Goal: Book appointment/travel/reservation

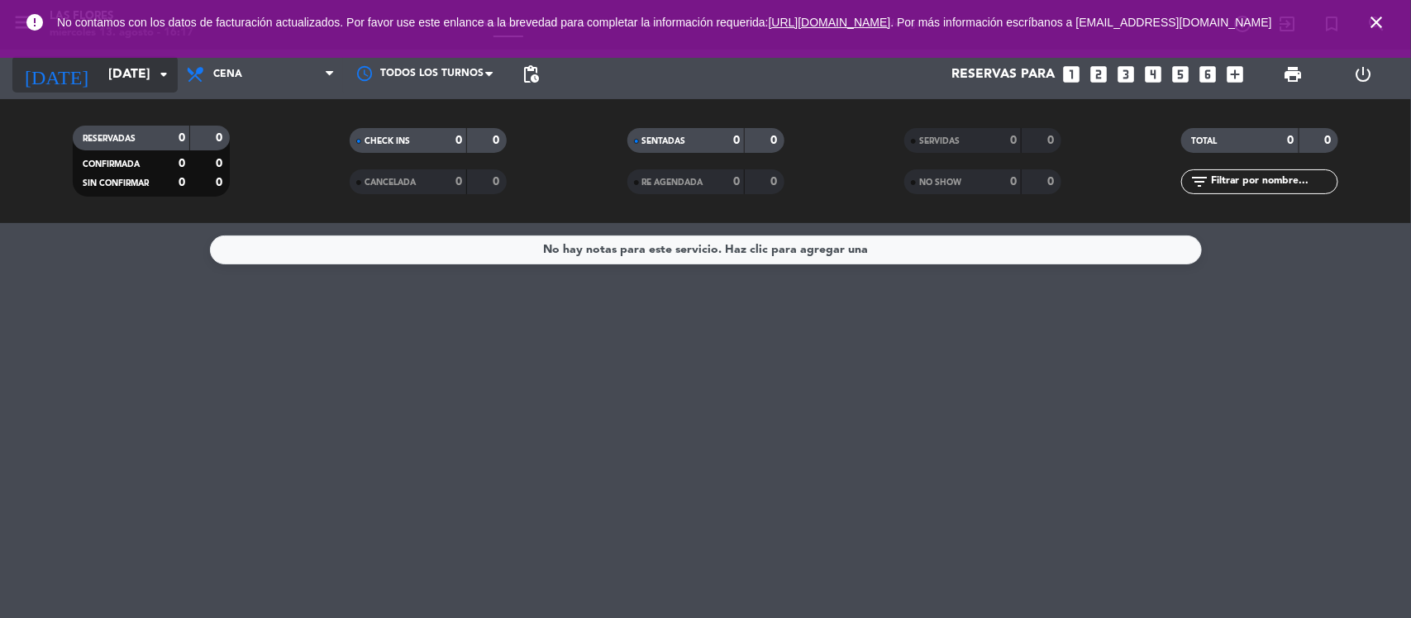
click at [100, 84] on input "[DATE]" at bounding box center [187, 75] width 174 height 32
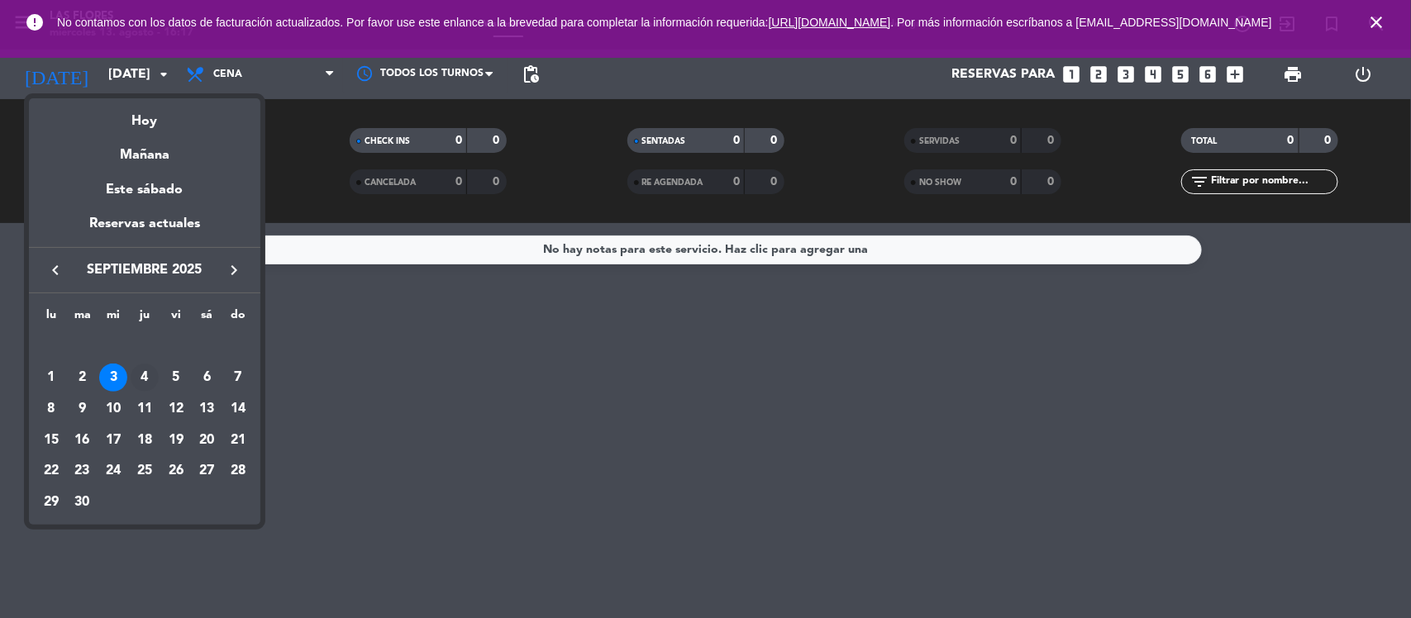
click at [157, 384] on div "4" at bounding box center [145, 378] width 28 height 28
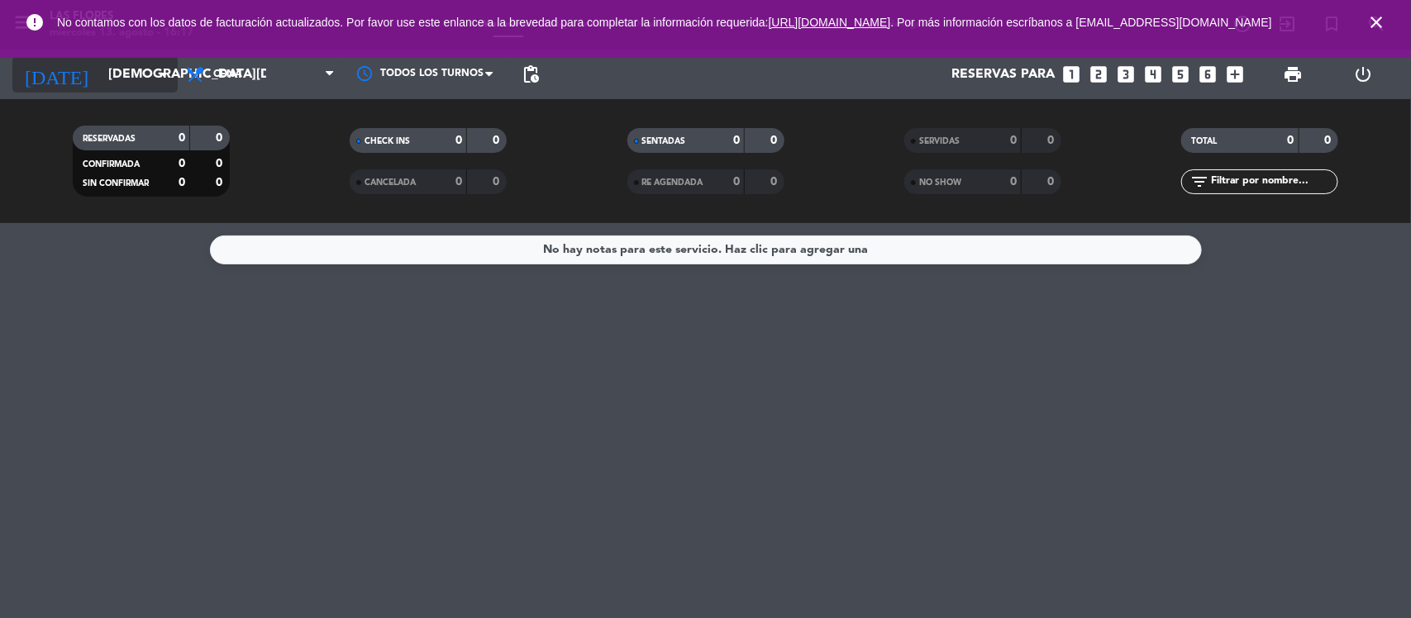
click at [134, 79] on input "[DEMOGRAPHIC_DATA][DATE]" at bounding box center [187, 75] width 174 height 32
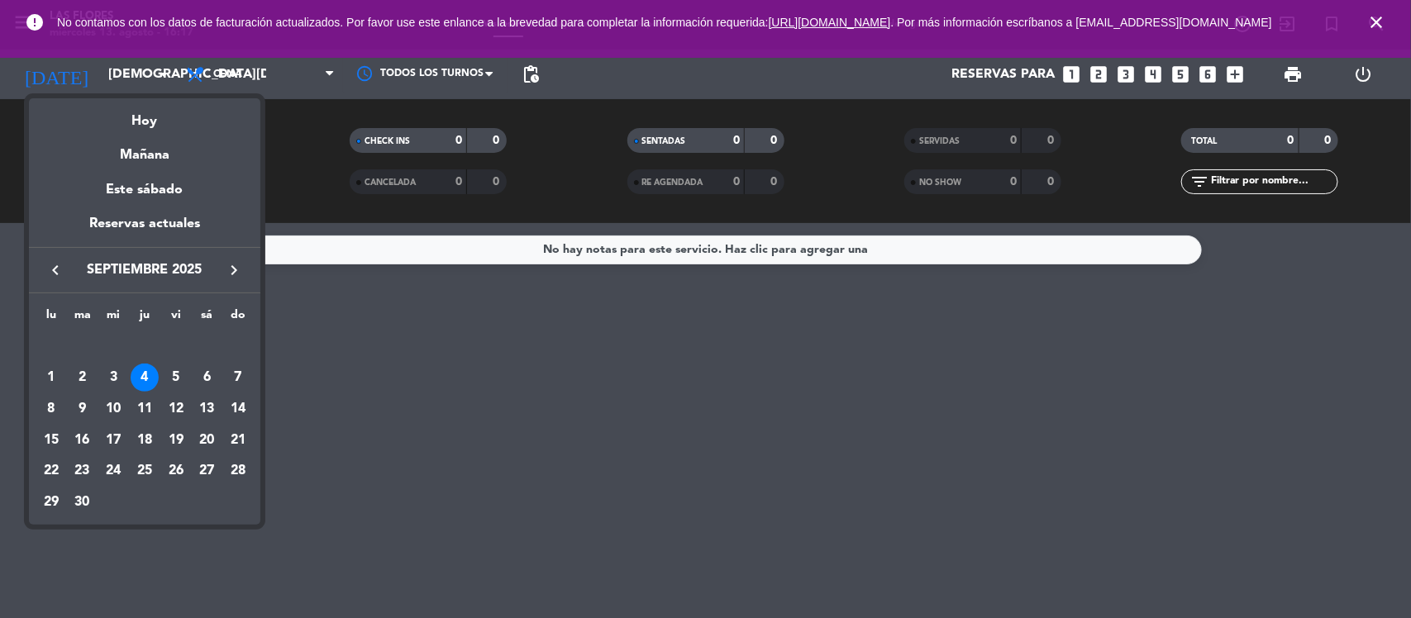
click at [262, 79] on div at bounding box center [705, 309] width 1411 height 618
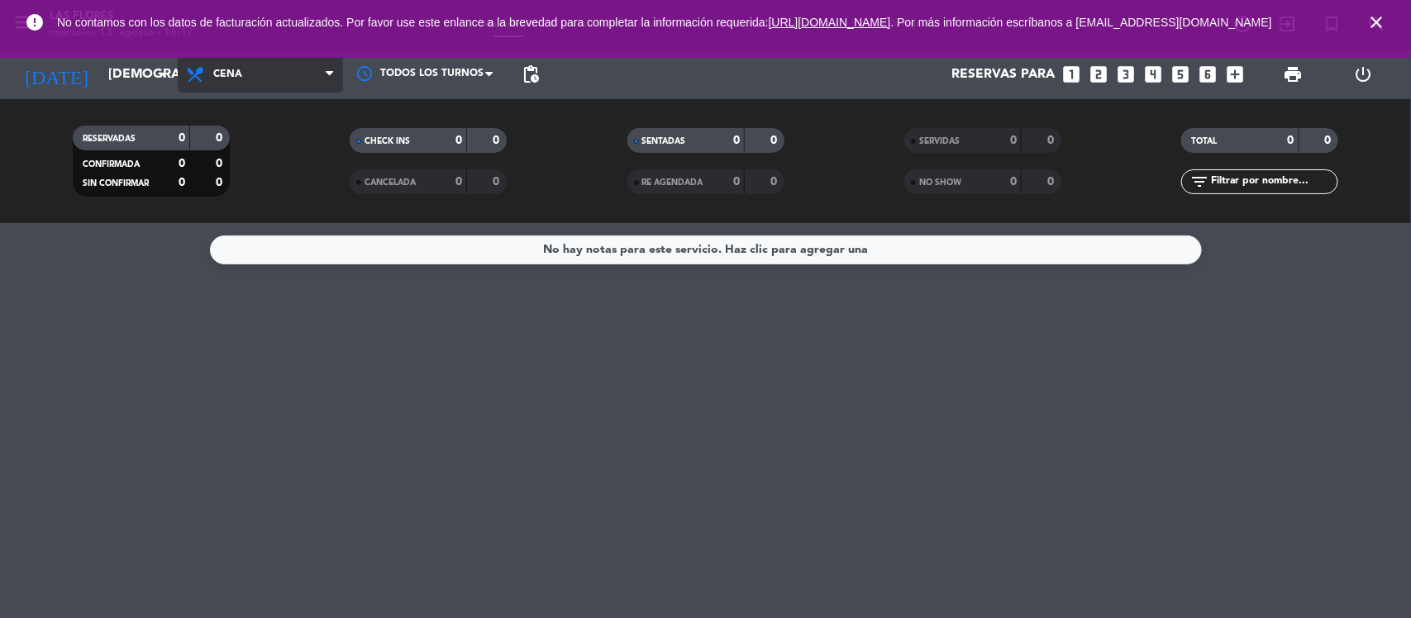
click at [261, 77] on span "Cena" at bounding box center [260, 74] width 165 height 36
click at [134, 92] on div "[DATE] [DATE] arrow_drop_down" at bounding box center [94, 74] width 165 height 36
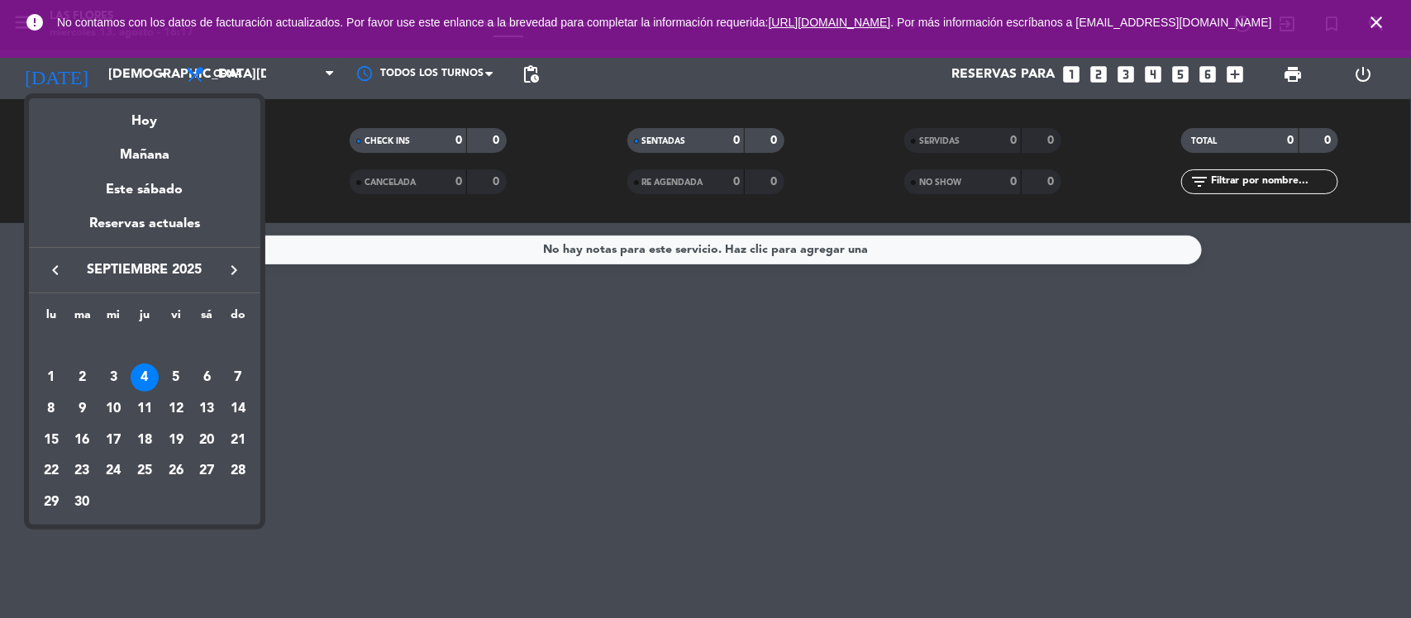
drag, startPoint x: 113, startPoint y: 369, endPoint x: 122, endPoint y: 353, distance: 18.1
click at [112, 369] on div "3" at bounding box center [113, 378] width 28 height 28
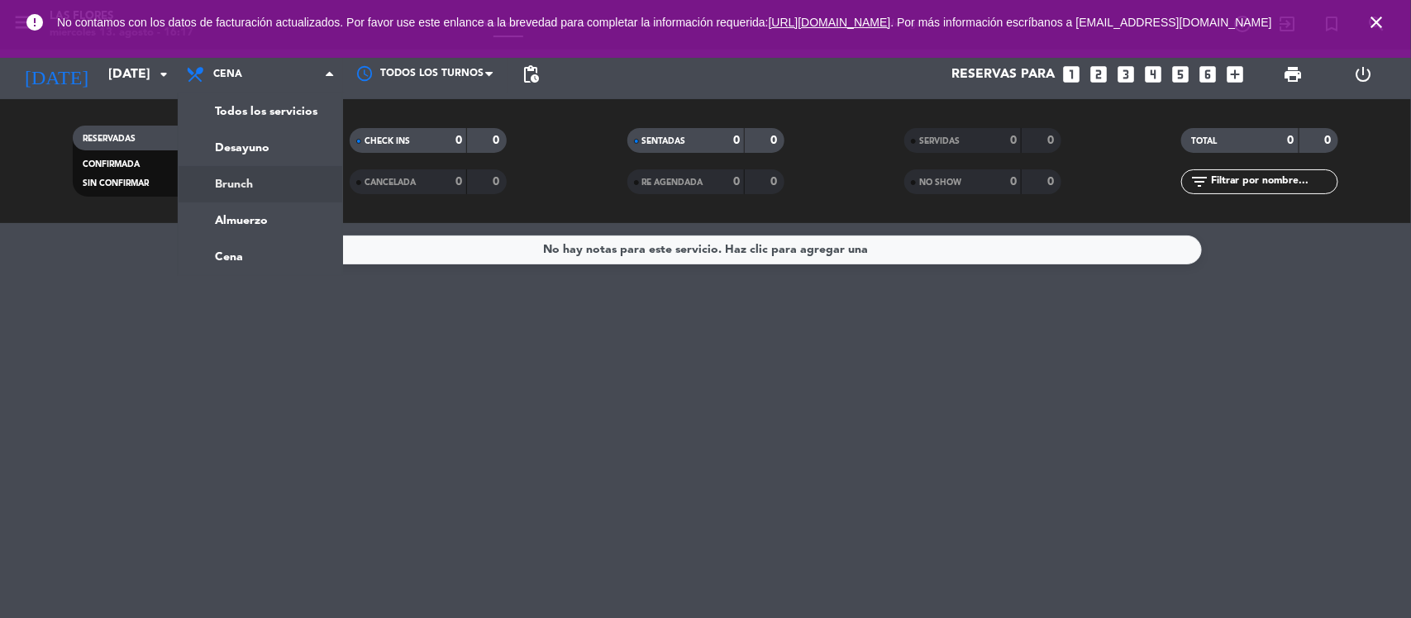
drag, startPoint x: 269, startPoint y: 176, endPoint x: 250, endPoint y: 157, distance: 26.9
click at [266, 176] on div "menu Las Flores [DATE] 13. agosto - 16:17 Mis reservas Mapa de mesas Disponibil…" at bounding box center [705, 111] width 1411 height 223
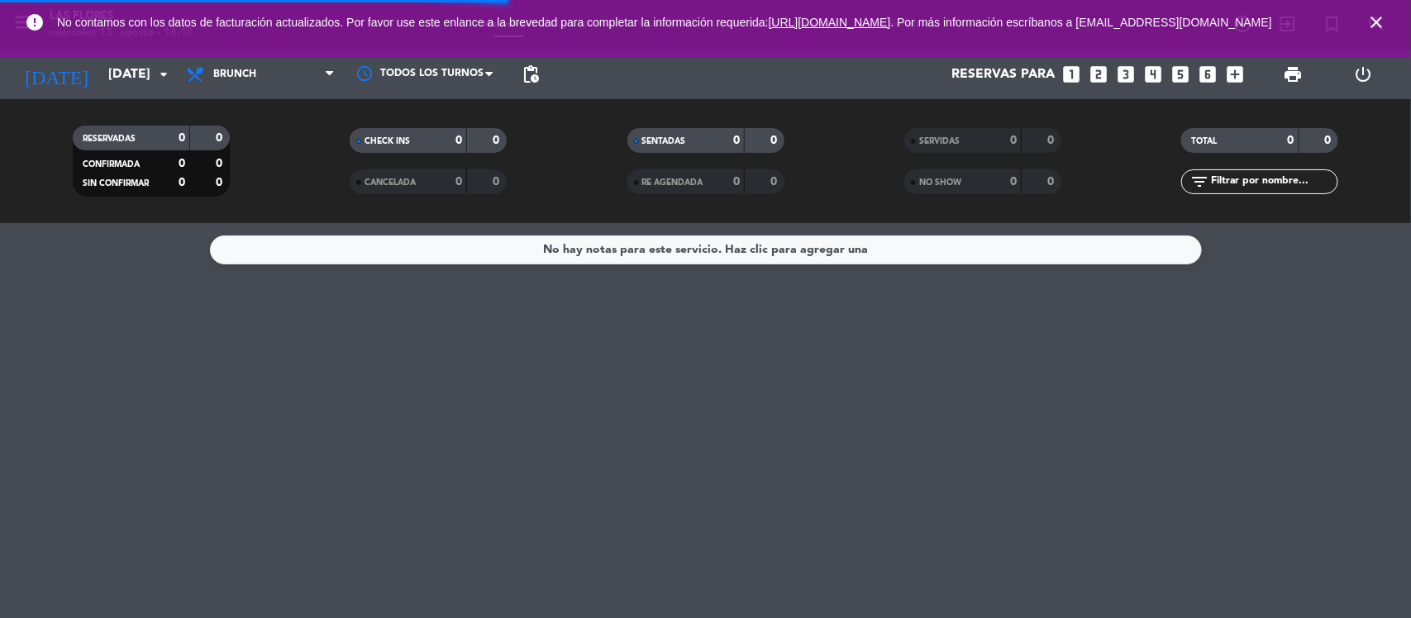
click at [273, 40] on span "No contamos con los datos de facturación actualizados. Por favor use este enlan…" at bounding box center [705, 23] width 1297 height 36
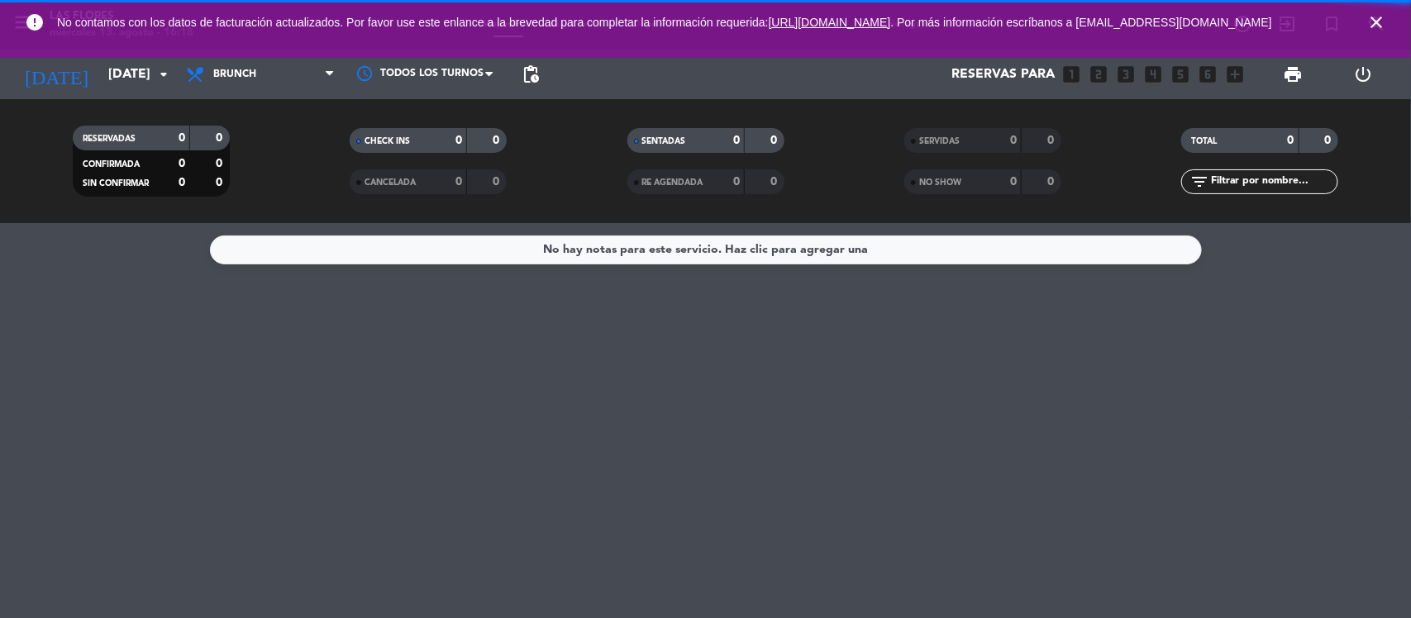
drag, startPoint x: 269, startPoint y: 62, endPoint x: 285, endPoint y: 117, distance: 56.8
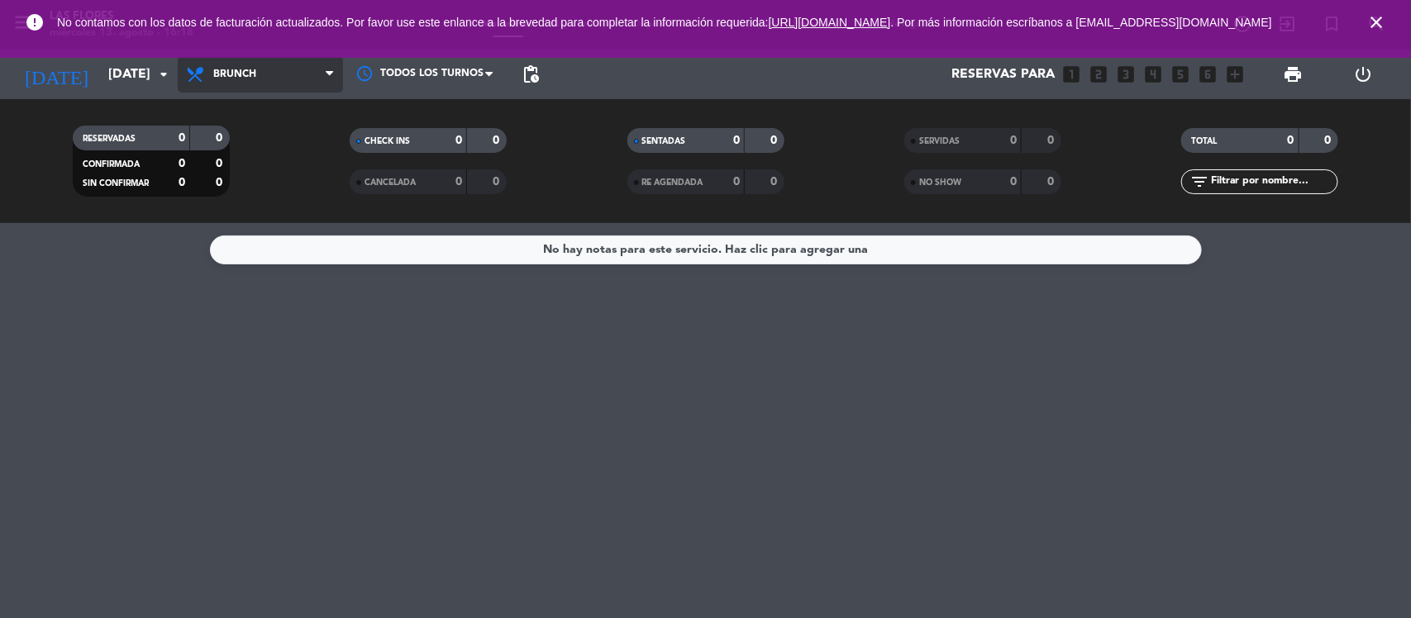
click at [250, 72] on span "Brunch" at bounding box center [234, 75] width 43 height 12
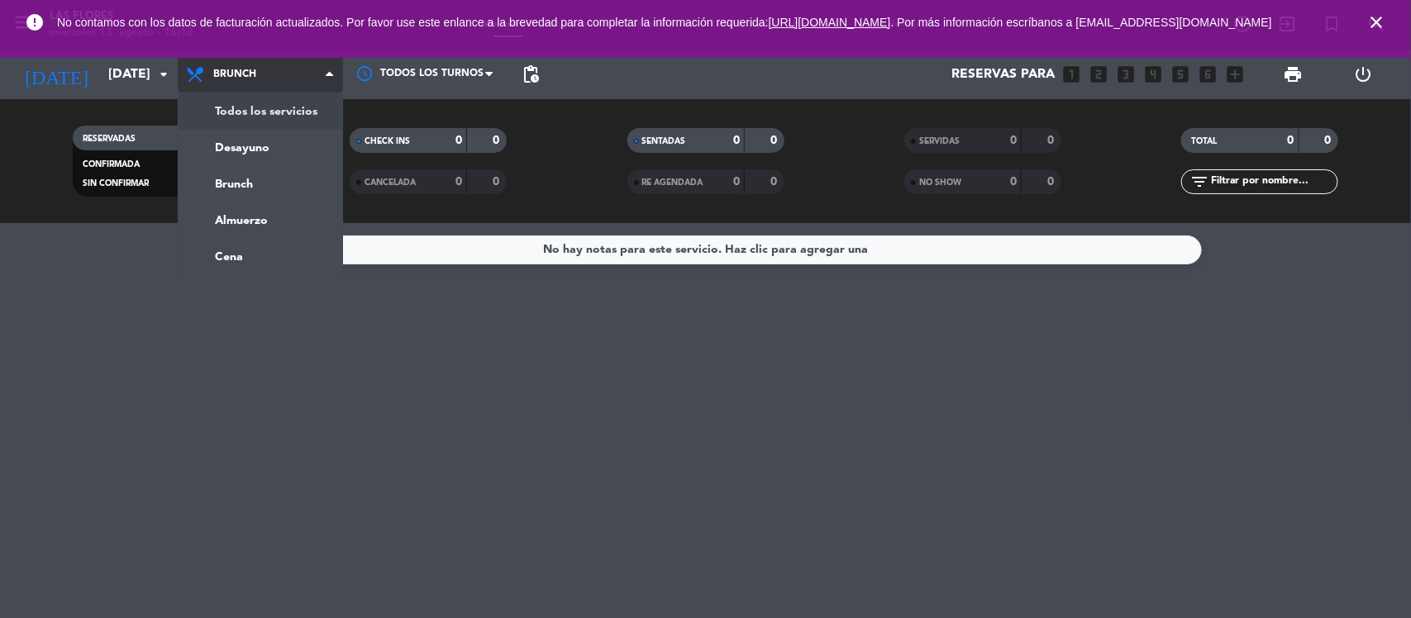
click at [219, 103] on div "menu Las Flores [DATE] 13. agosto - 16:18 Mis reservas Mapa de mesas Disponibil…" at bounding box center [705, 111] width 1411 height 223
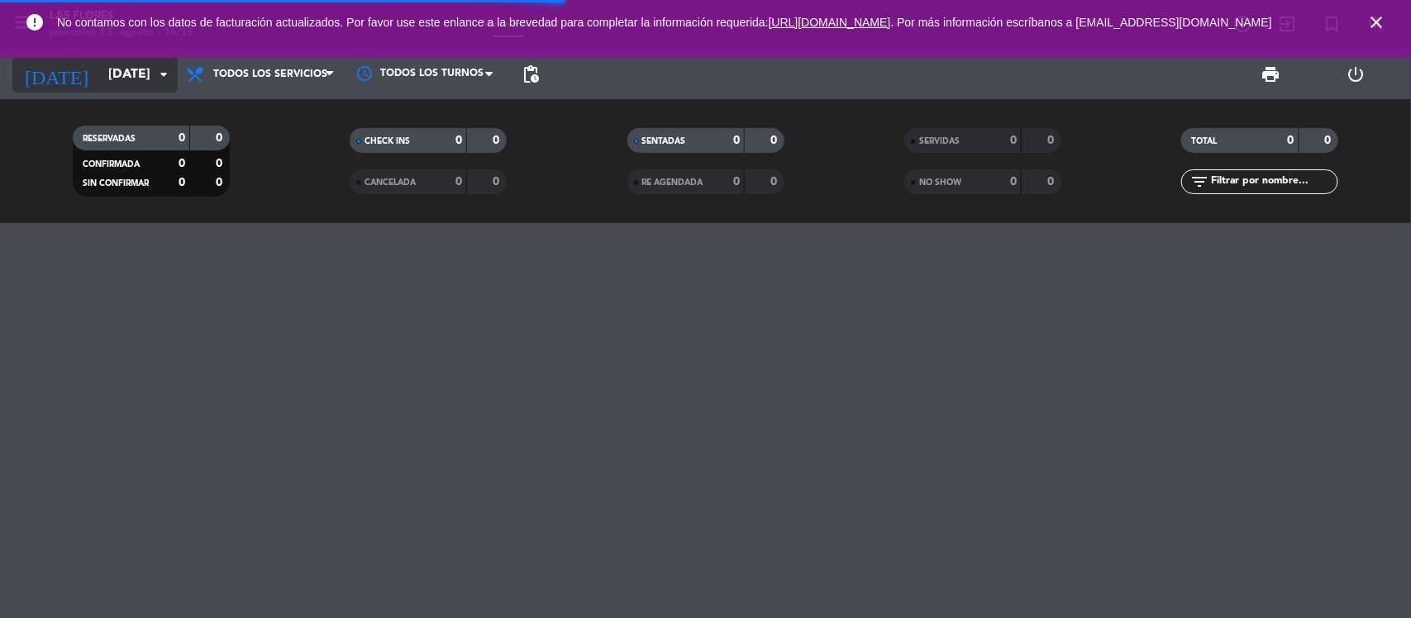
click at [150, 76] on input "[DATE]" at bounding box center [187, 75] width 174 height 32
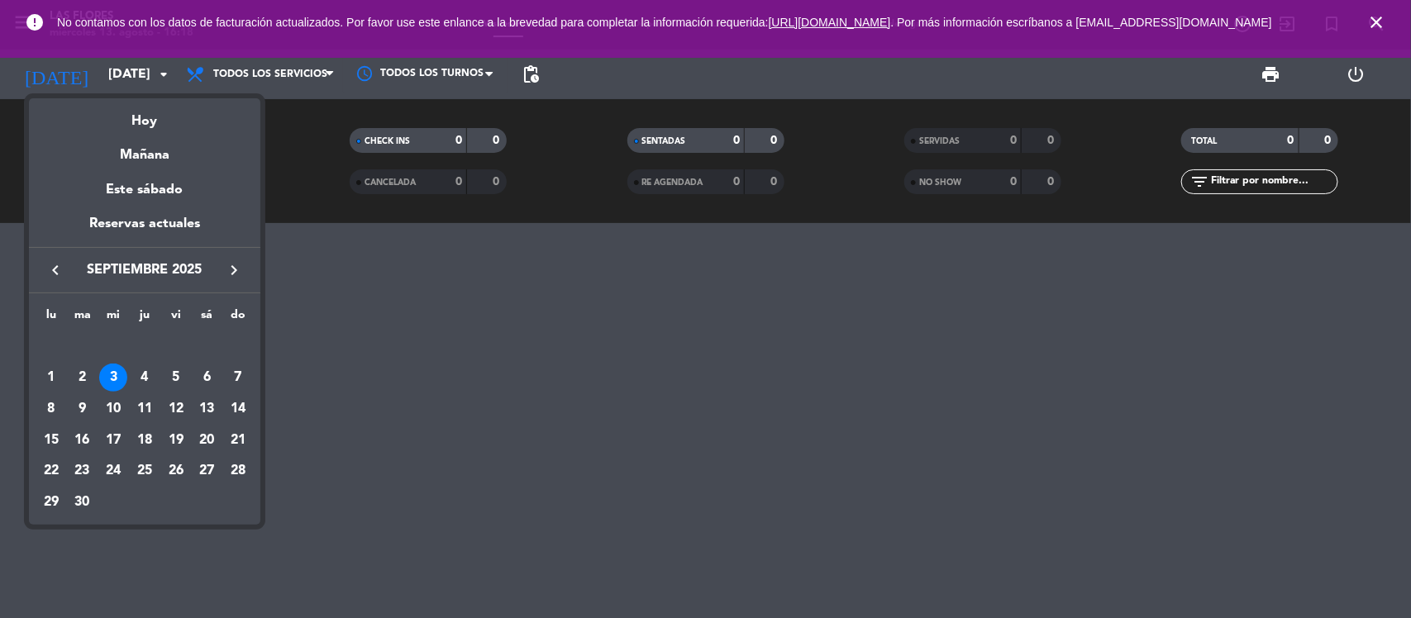
click at [154, 372] on div "4" at bounding box center [145, 378] width 28 height 28
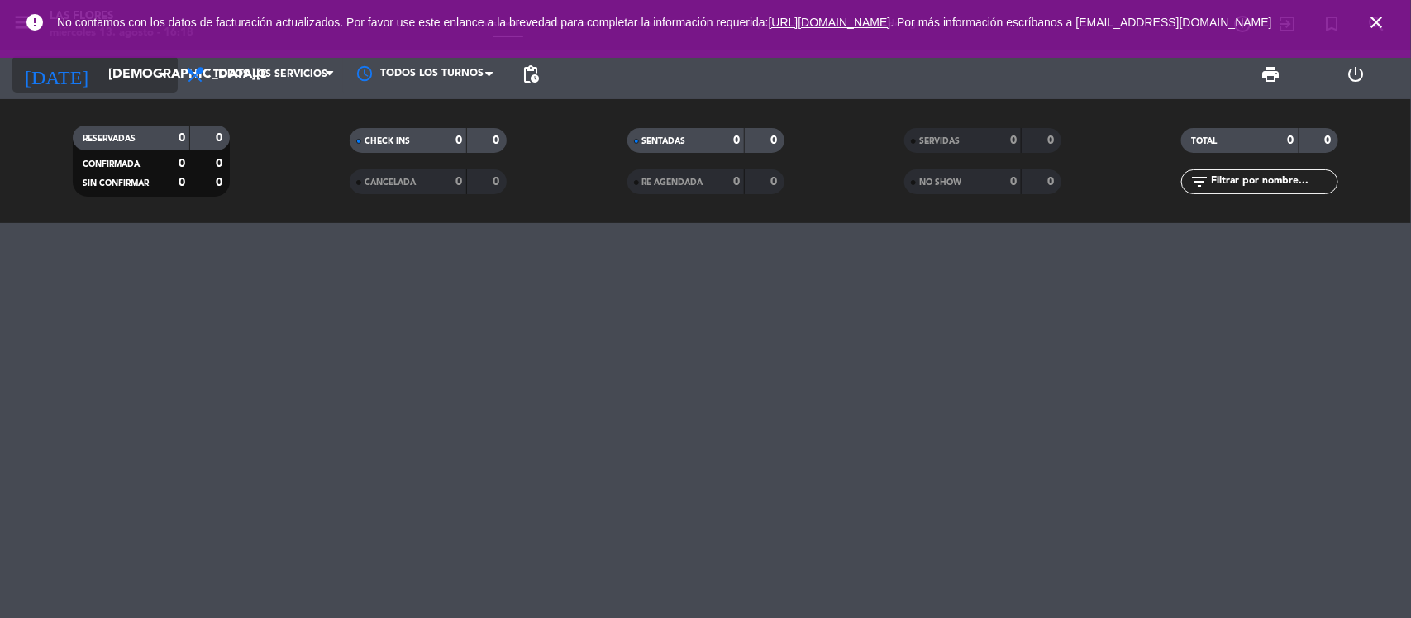
click at [108, 88] on input "[DEMOGRAPHIC_DATA][DATE]" at bounding box center [187, 75] width 174 height 32
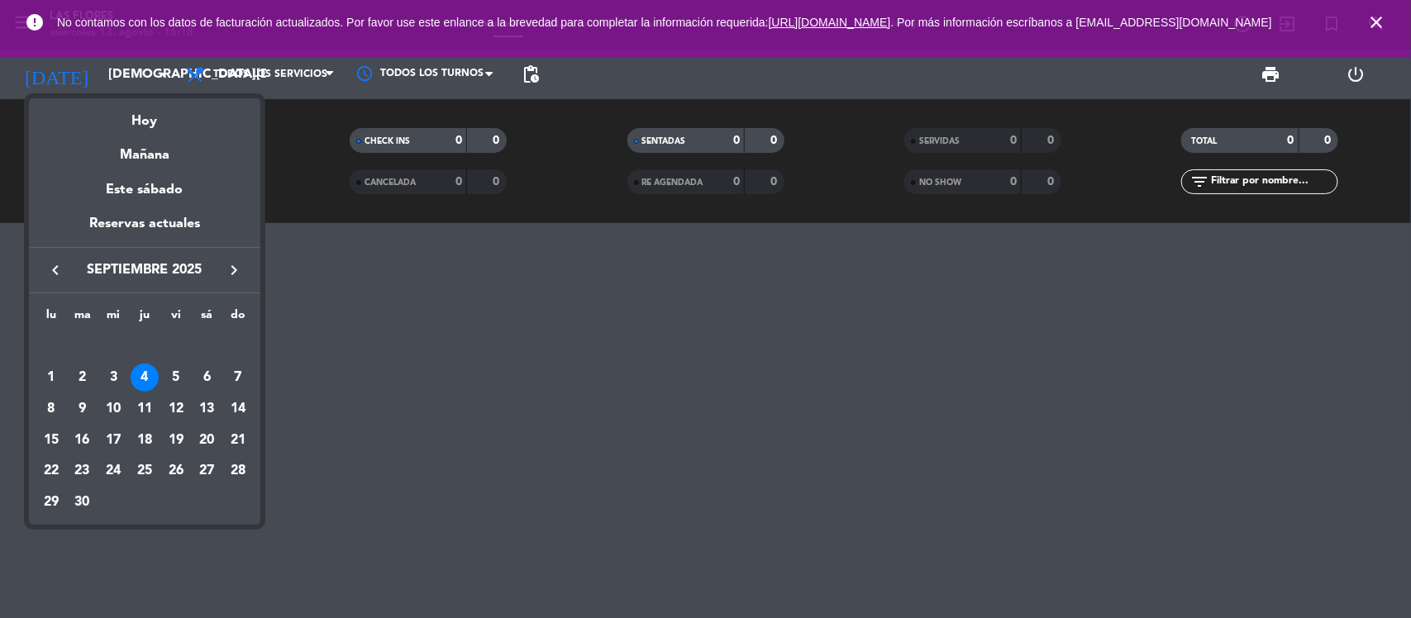
drag, startPoint x: 167, startPoint y: 366, endPoint x: 200, endPoint y: 302, distance: 72.4
click at [167, 368] on div "5" at bounding box center [176, 378] width 28 height 28
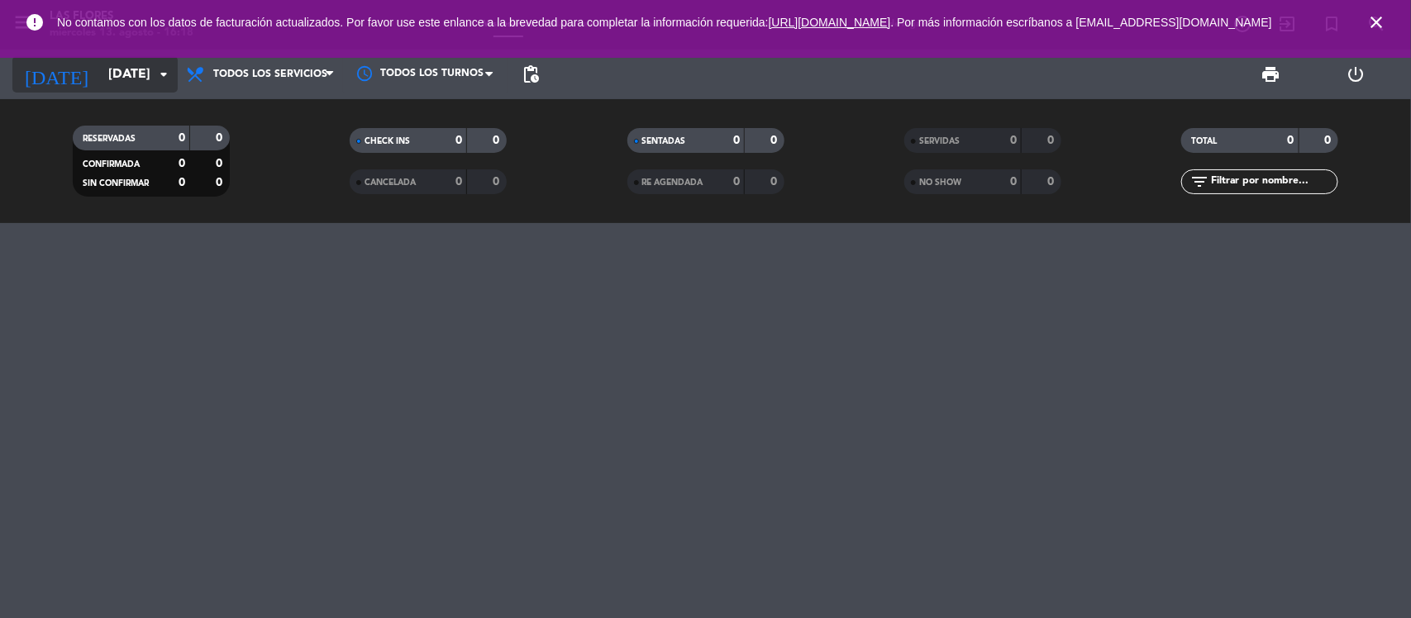
click at [136, 84] on input "[DATE]" at bounding box center [187, 75] width 174 height 32
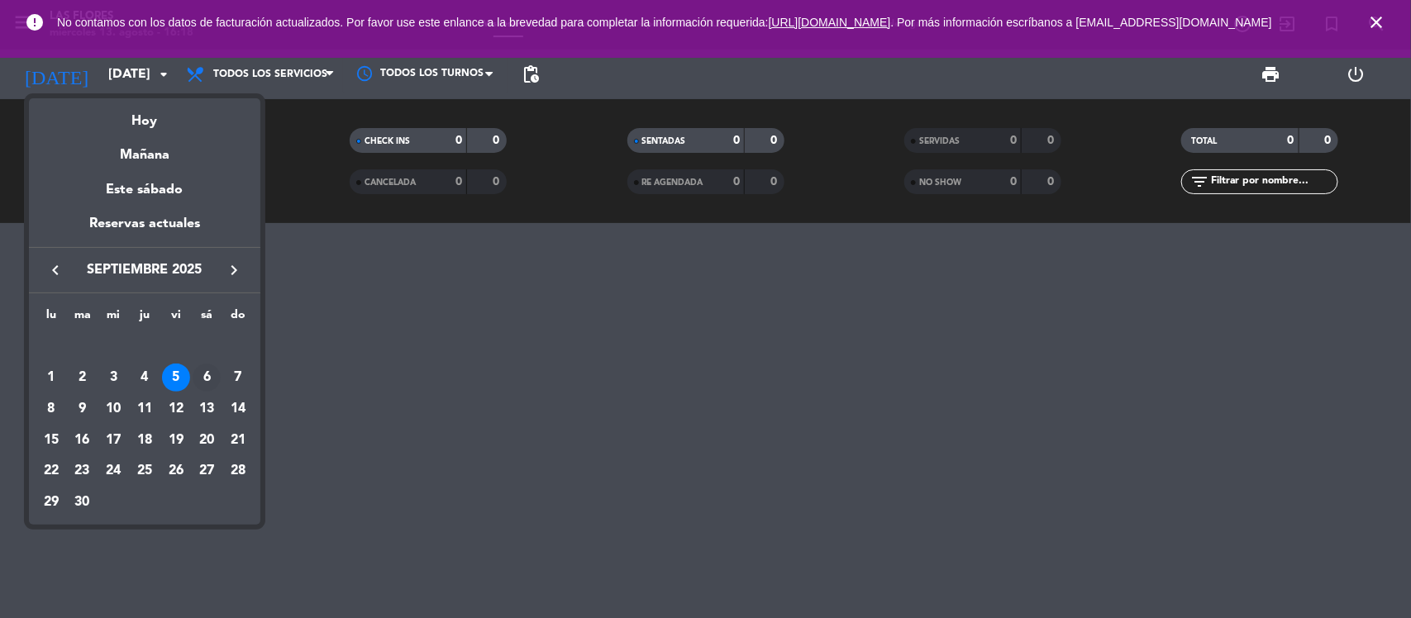
click at [200, 373] on div "6" at bounding box center [207, 378] width 28 height 28
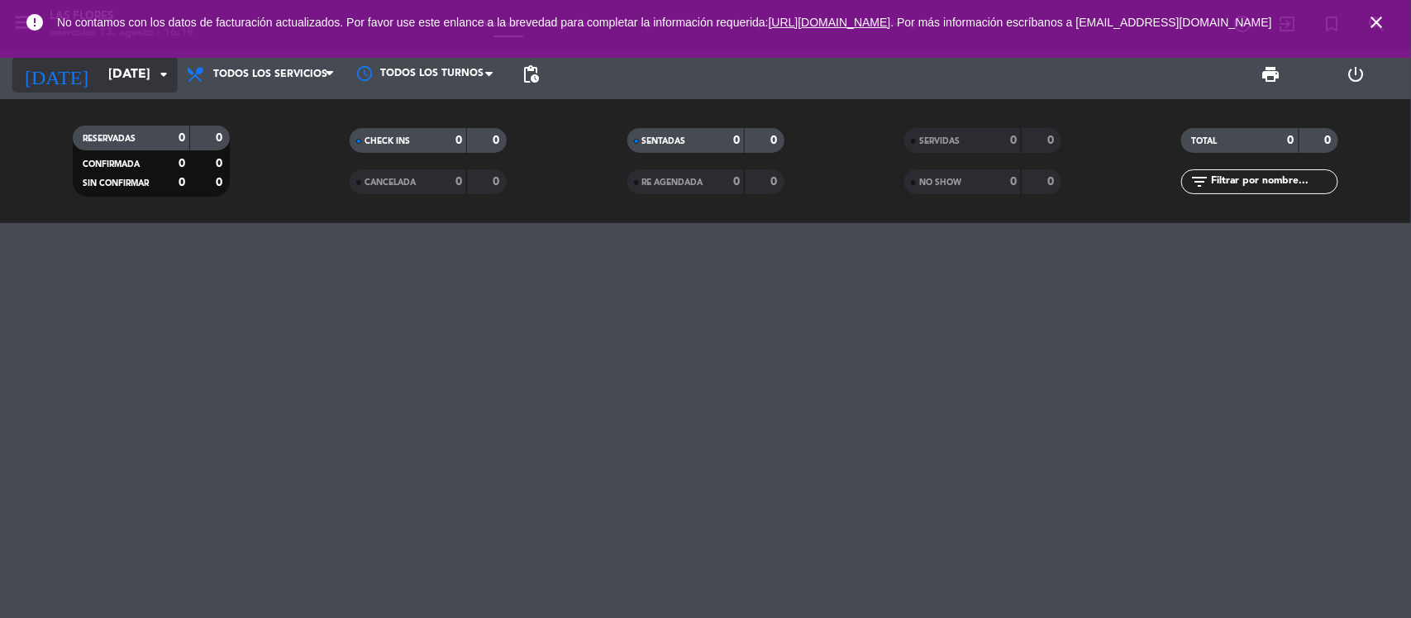
click at [100, 89] on input "[DATE]" at bounding box center [187, 75] width 174 height 32
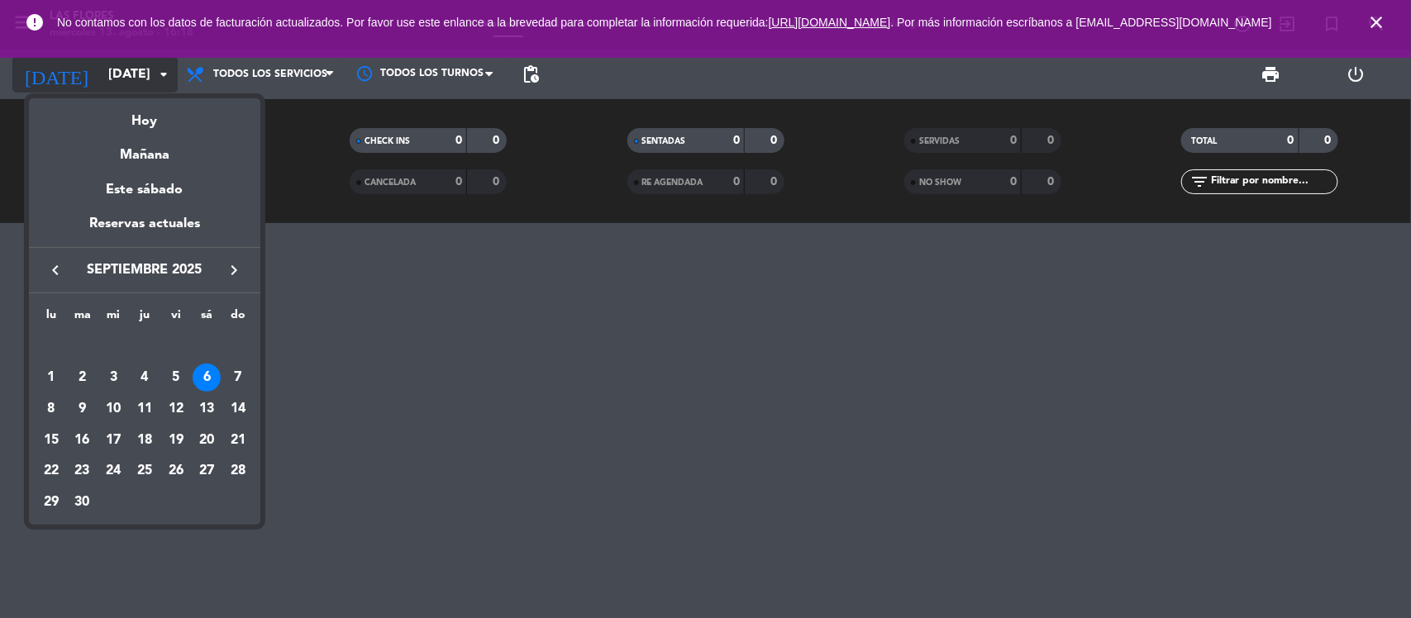
click at [121, 75] on div at bounding box center [705, 309] width 1411 height 618
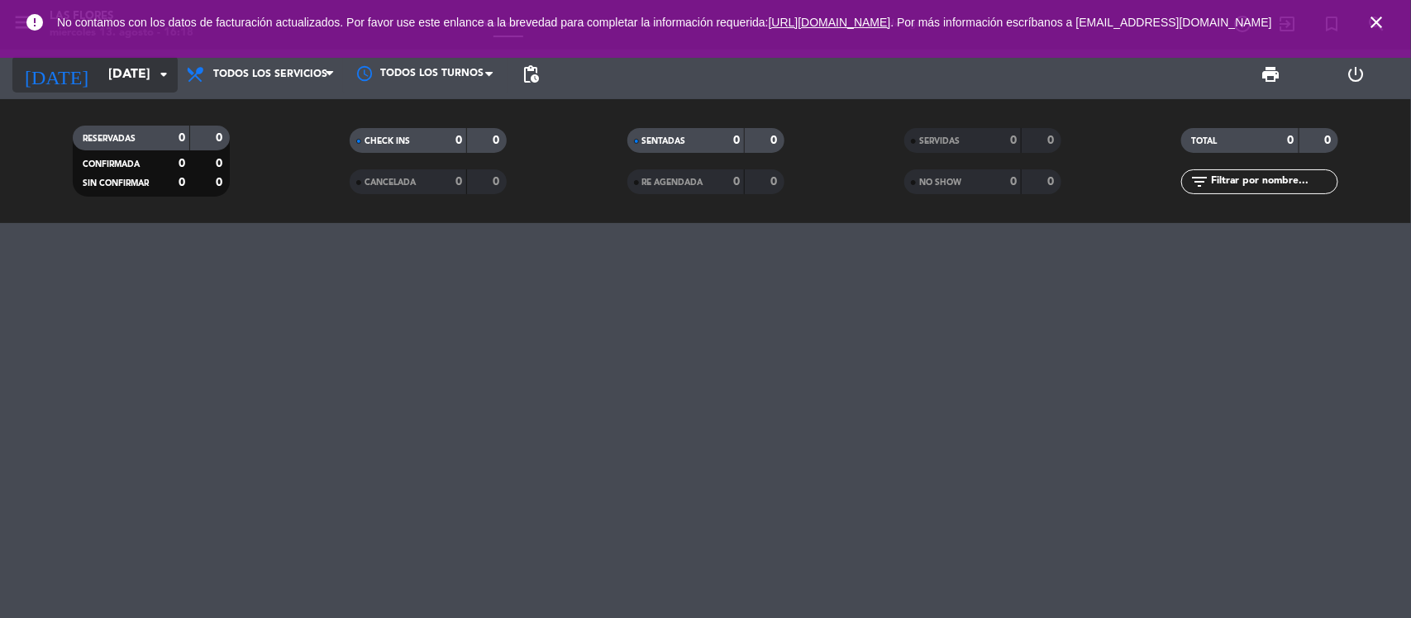
click at [100, 74] on input "[DATE]" at bounding box center [187, 75] width 174 height 32
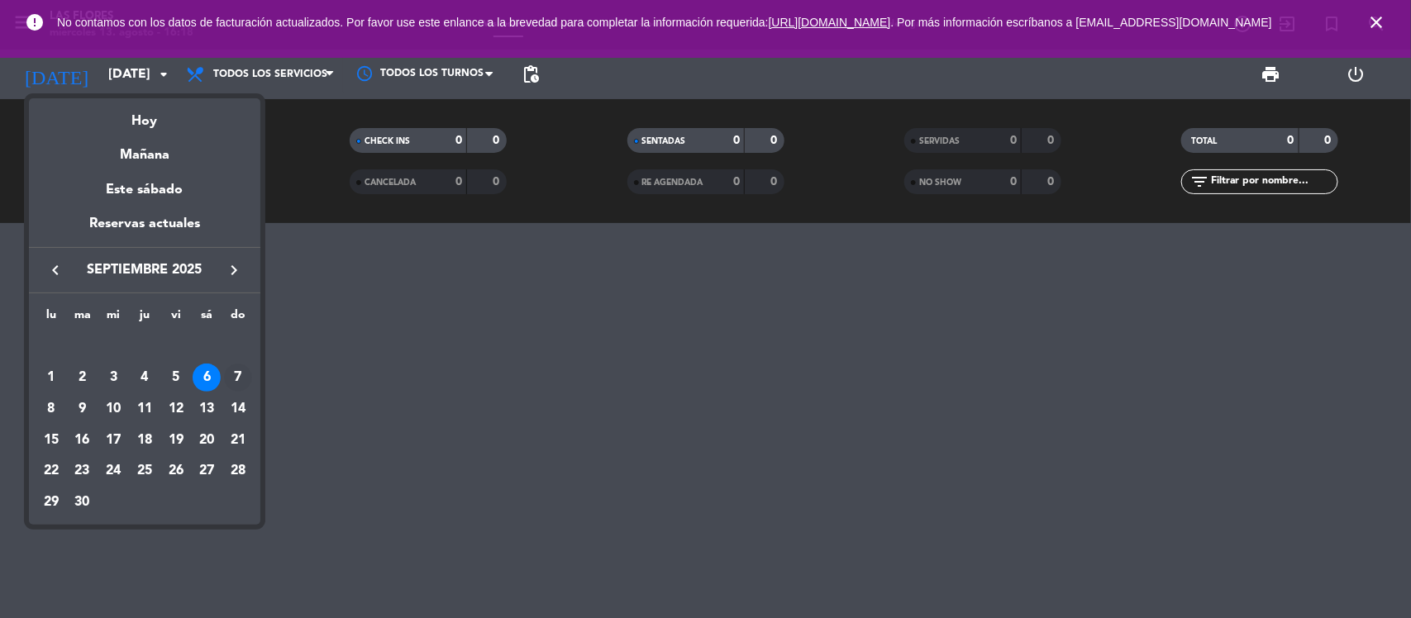
click at [234, 369] on div "7" at bounding box center [238, 378] width 28 height 28
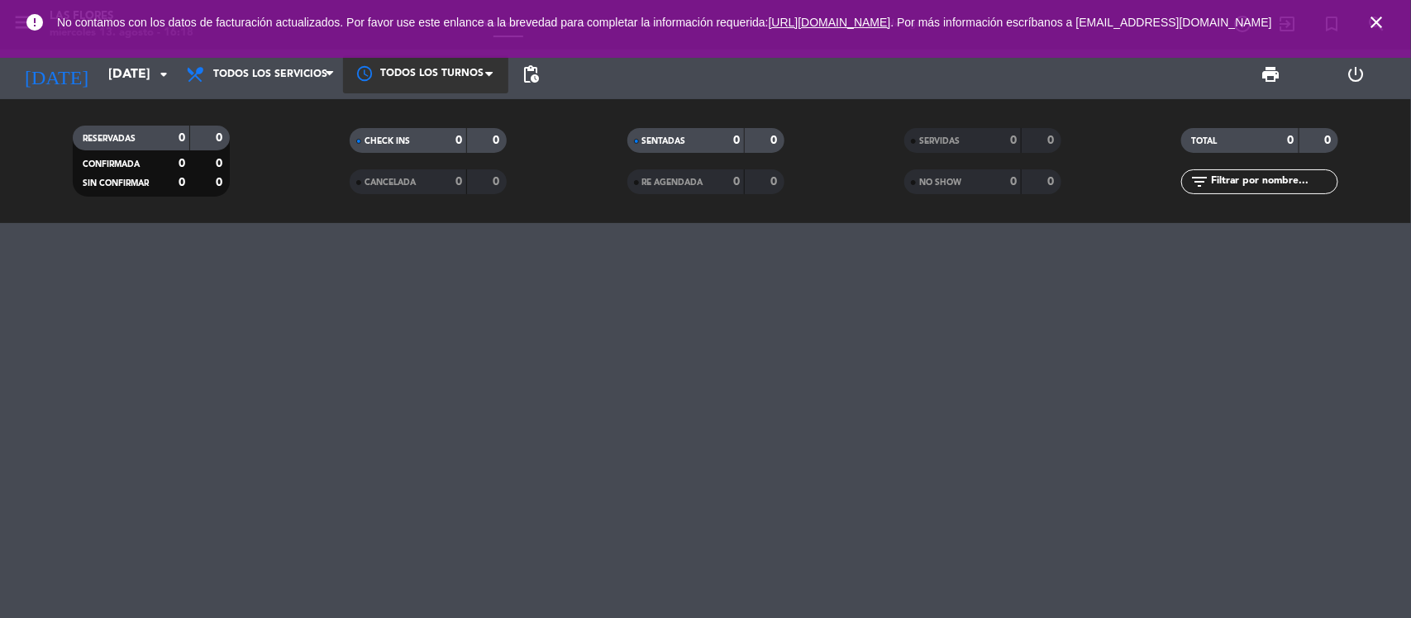
click at [443, 76] on div at bounding box center [425, 73] width 165 height 37
click at [430, 88] on div at bounding box center [425, 73] width 165 height 37
click at [52, 80] on icon "[DATE]" at bounding box center [56, 74] width 88 height 36
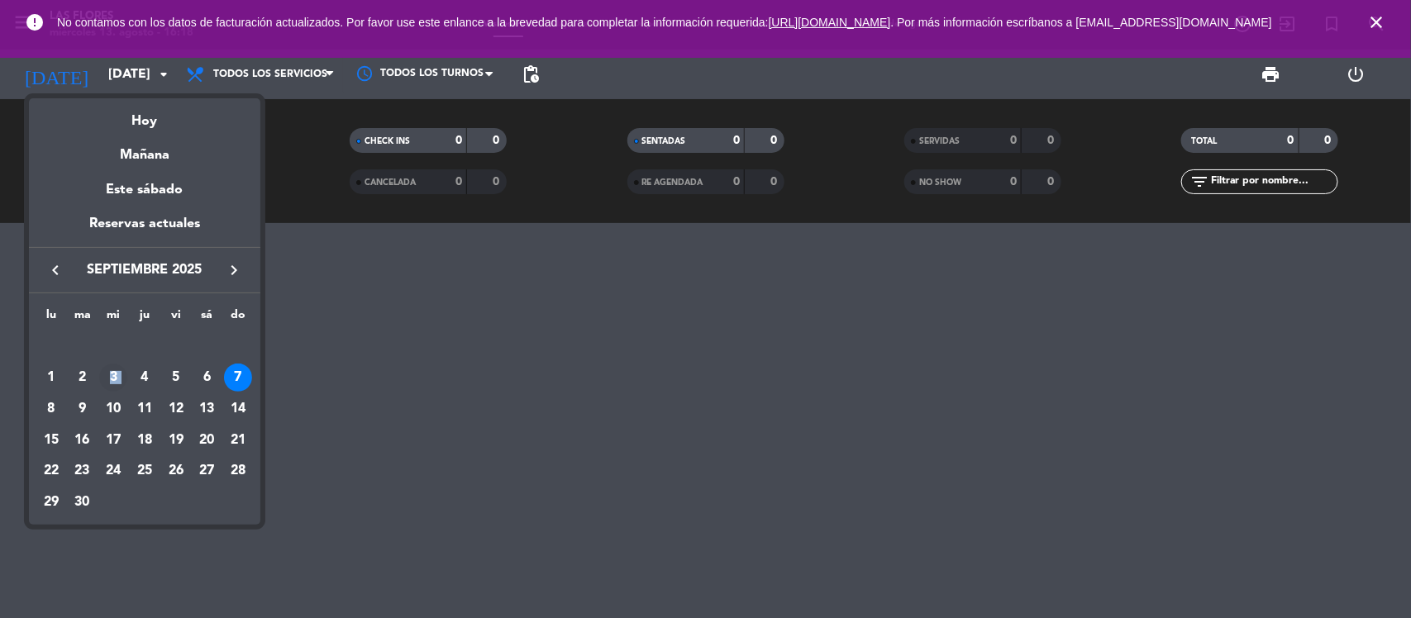
drag, startPoint x: 125, startPoint y: 376, endPoint x: 117, endPoint y: 378, distance: 8.4
click at [120, 376] on tr "1 2 3 4 5 6 7" at bounding box center [145, 377] width 218 height 31
click at [114, 378] on div "3" at bounding box center [113, 378] width 28 height 28
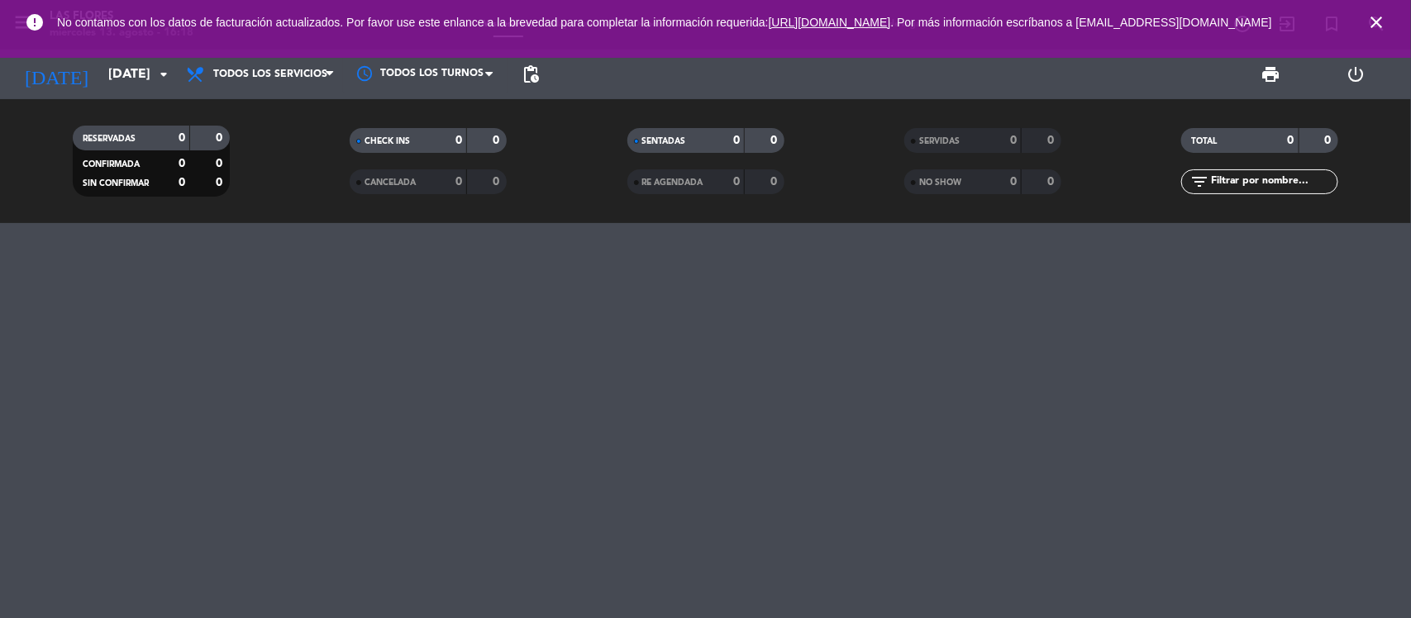
type input "[DATE]"
